Goal: Task Accomplishment & Management: Manage account settings

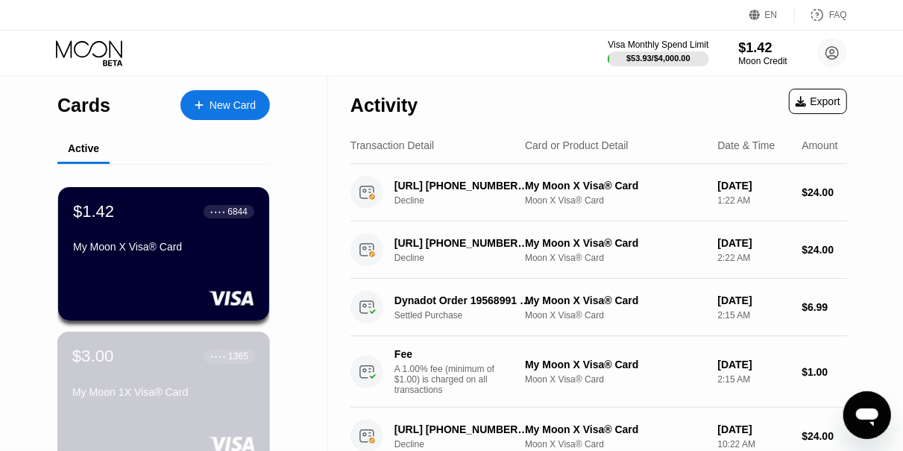
click at [144, 376] on div "$3.00 ● ● ● ● 1365 My Moon 1X Visa® Card" at bounding box center [163, 375] width 183 height 57
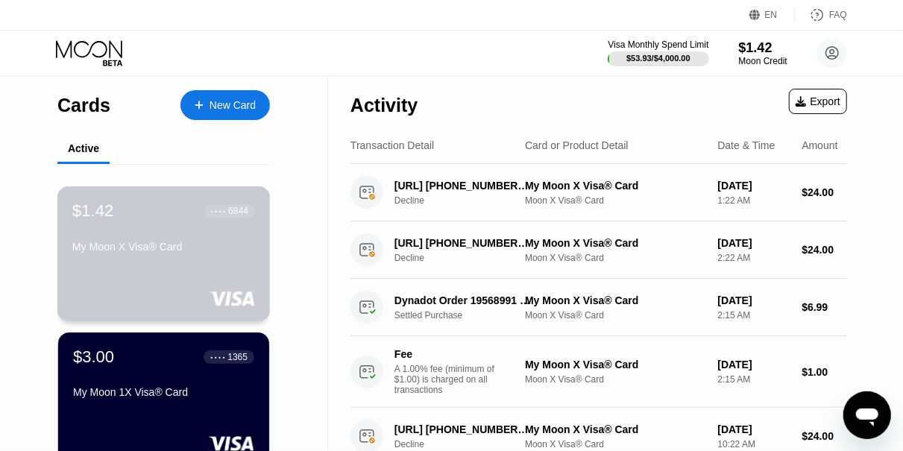
click at [157, 236] on div "$1.42 ● ● ● ● 6844 My Moon X Visa® Card" at bounding box center [163, 229] width 183 height 57
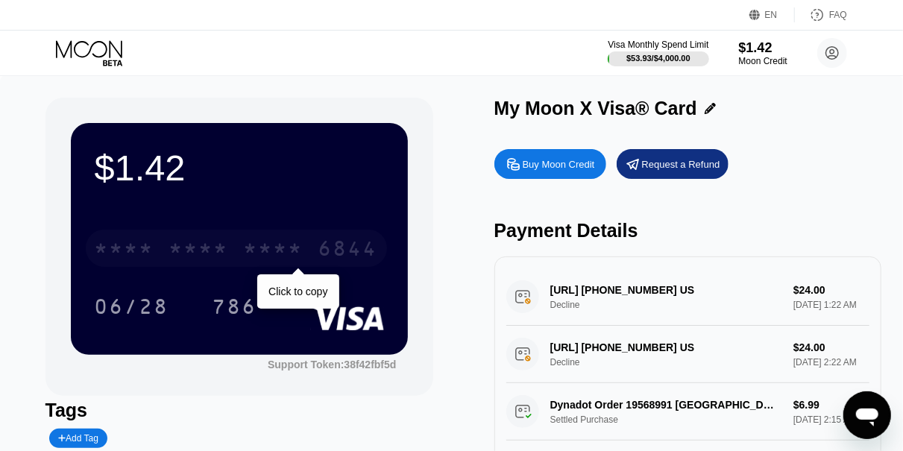
click at [352, 254] on div "6844" at bounding box center [348, 251] width 60 height 24
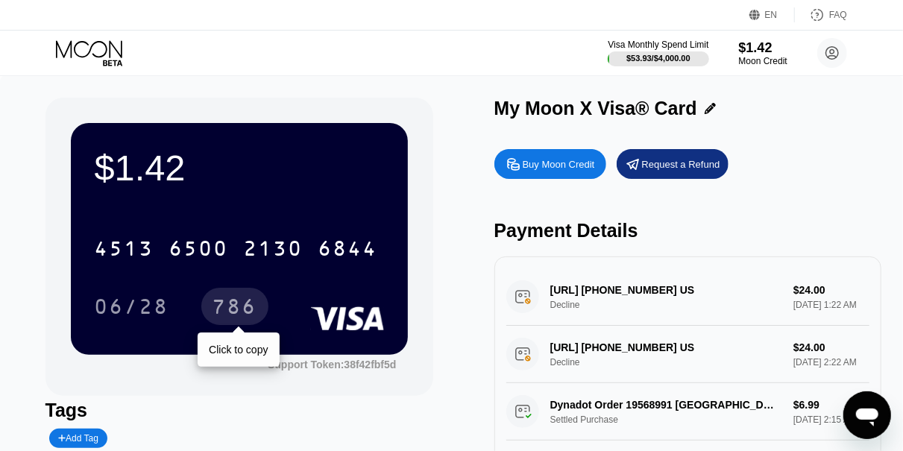
click at [248, 309] on div "786" at bounding box center [235, 309] width 45 height 24
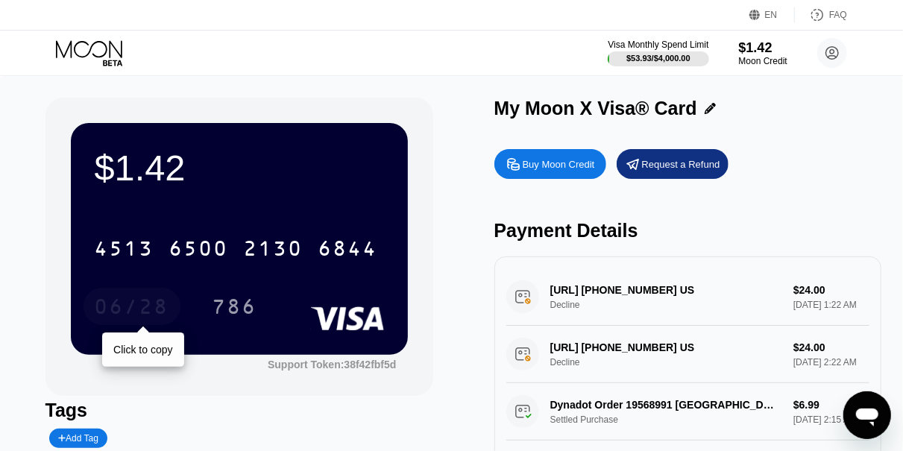
click at [135, 313] on div "06/28" at bounding box center [132, 309] width 75 height 24
